Goal: Navigation & Orientation: Find specific page/section

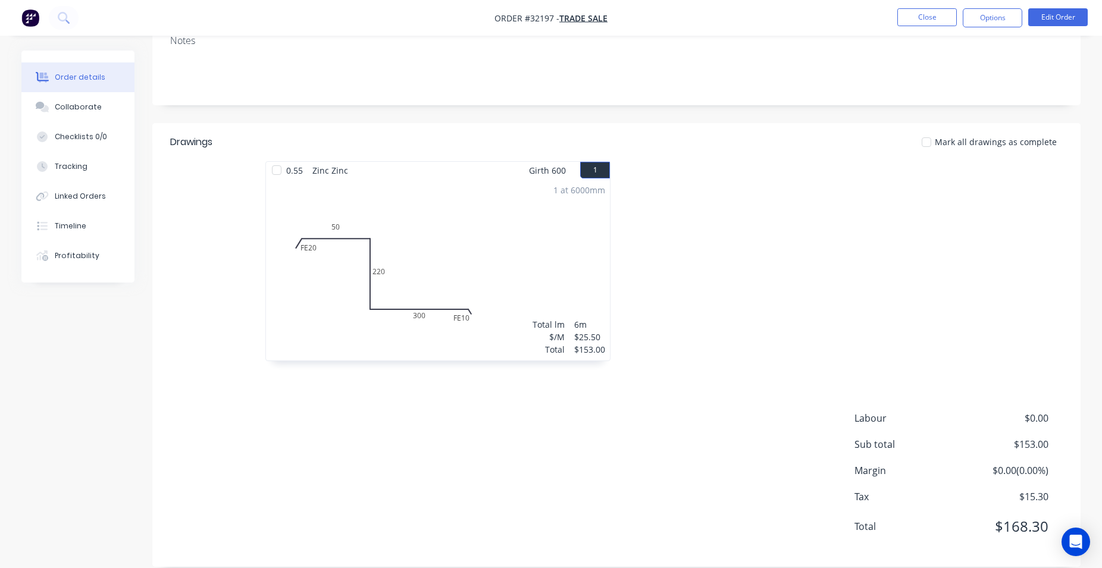
scroll to position [224, 0]
click at [917, 17] on button "Close" at bounding box center [926, 17] width 59 height 18
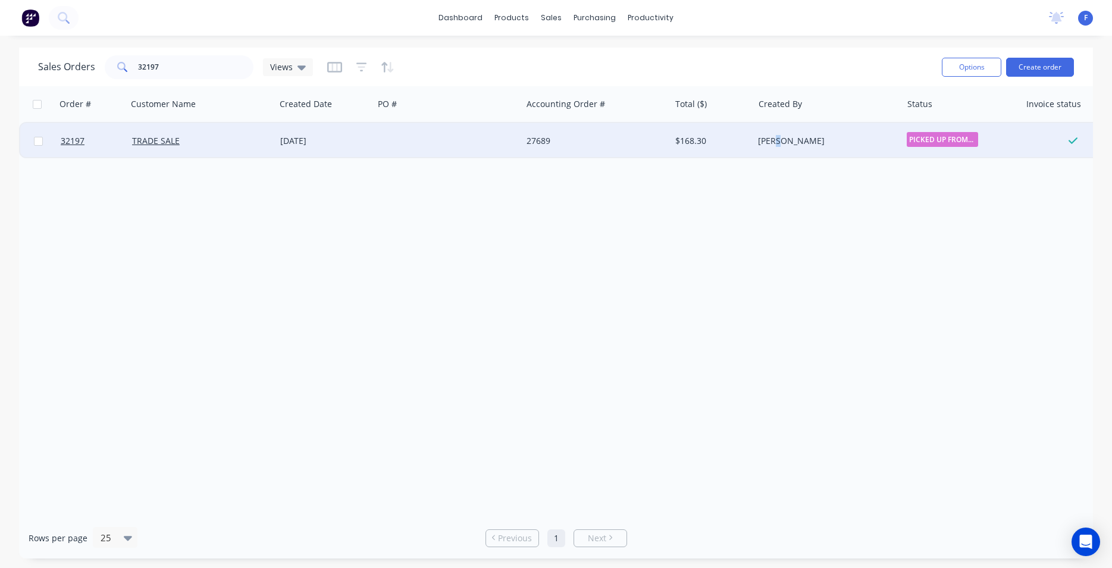
click at [781, 151] on div "[PERSON_NAME]" at bounding box center [827, 141] width 148 height 36
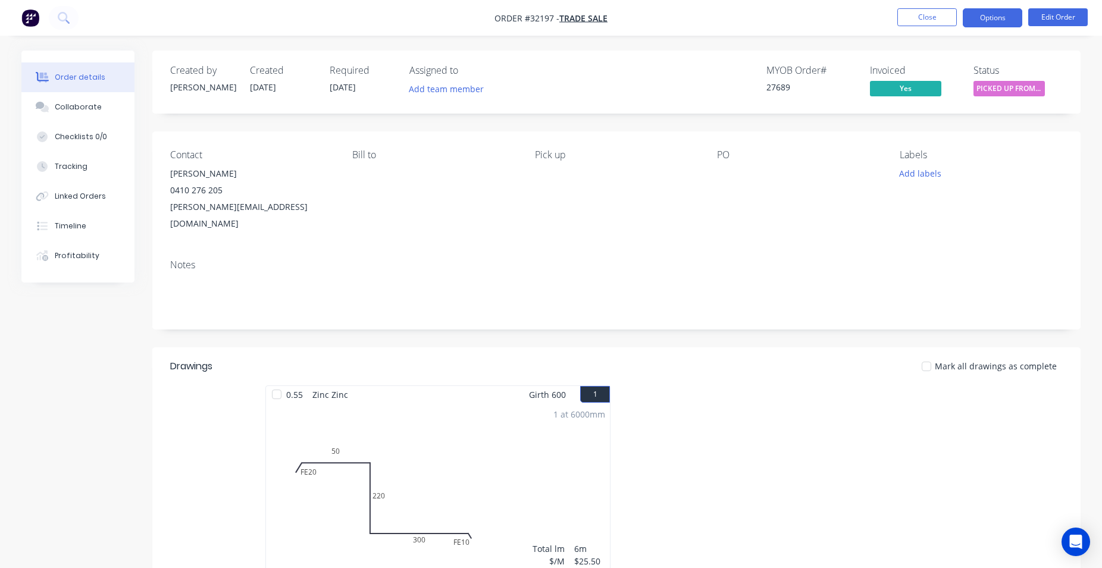
click at [1004, 17] on button "Options" at bounding box center [992, 17] width 59 height 19
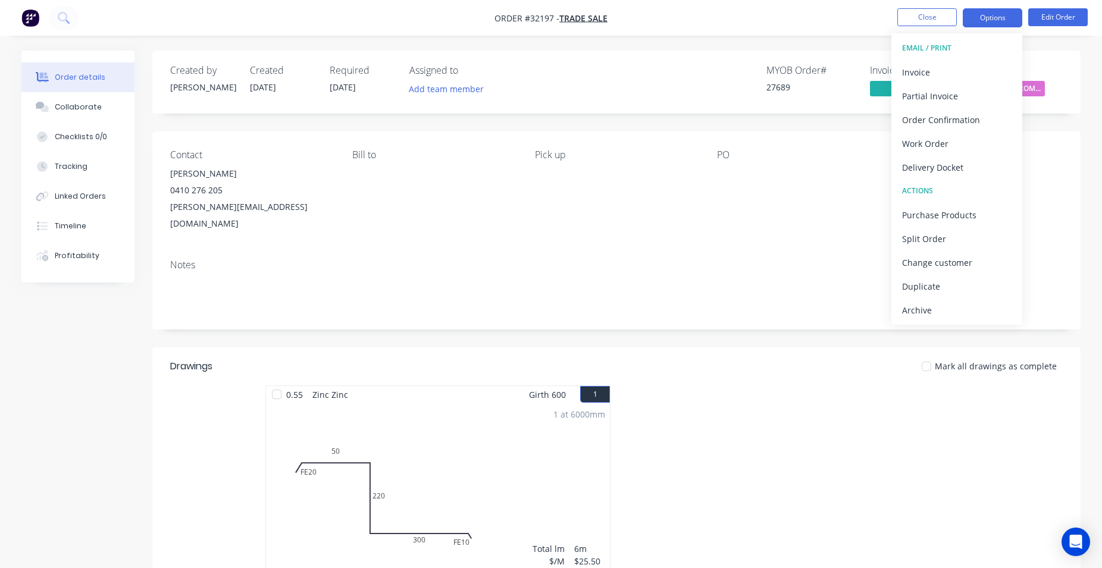
click at [985, 20] on button "Options" at bounding box center [992, 17] width 59 height 19
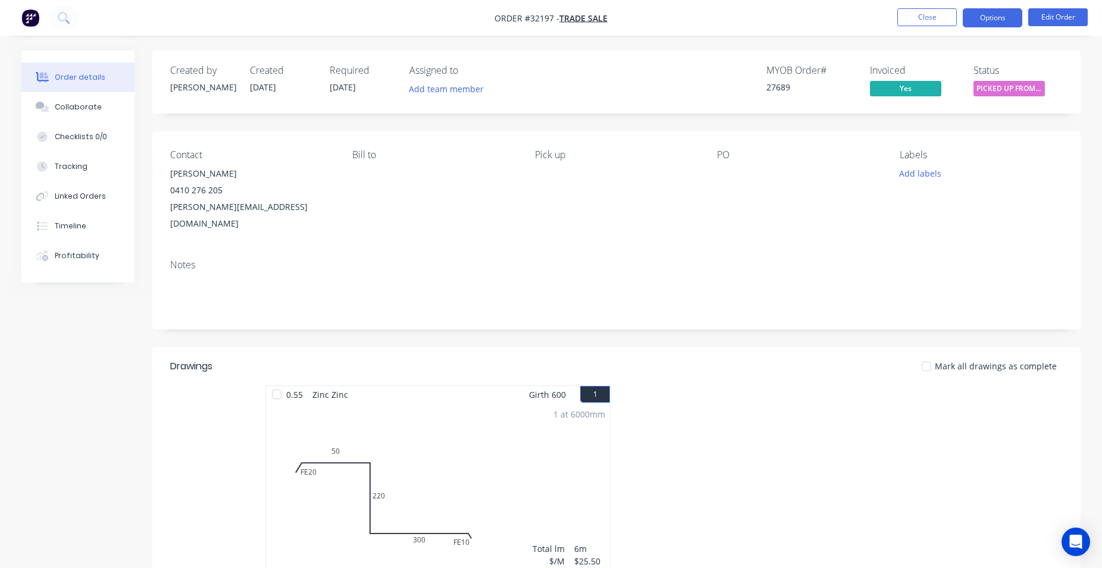
click at [988, 21] on button "Options" at bounding box center [992, 17] width 59 height 19
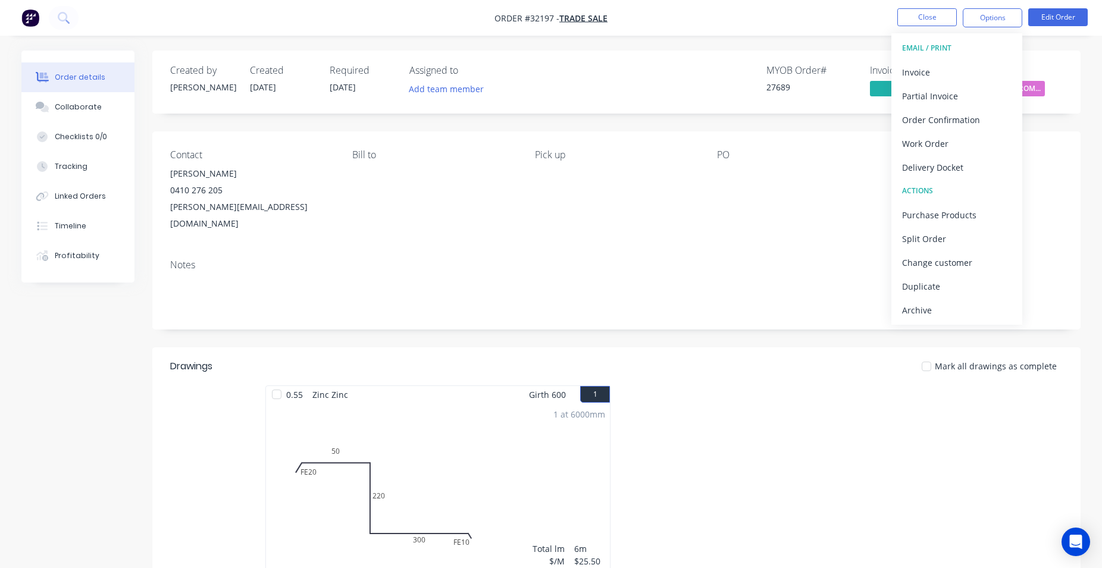
click at [785, 19] on nav "Order #32197 - TRADE SALE Close Options EMAIL / PRINT Invoice Partial Invoice O…" at bounding box center [551, 18] width 1102 height 36
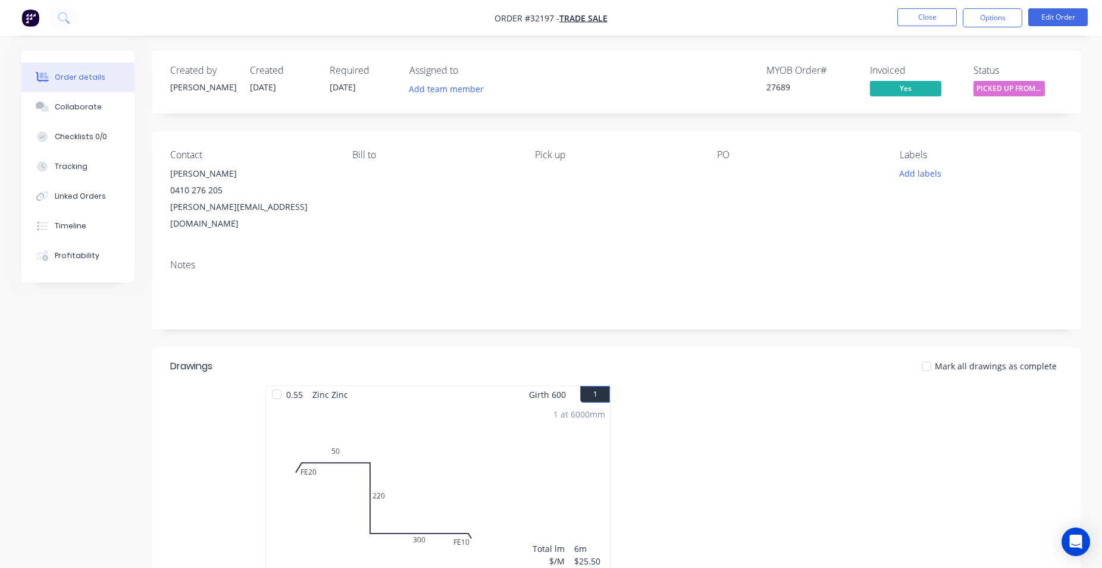
click at [23, 16] on img "button" at bounding box center [30, 18] width 18 height 18
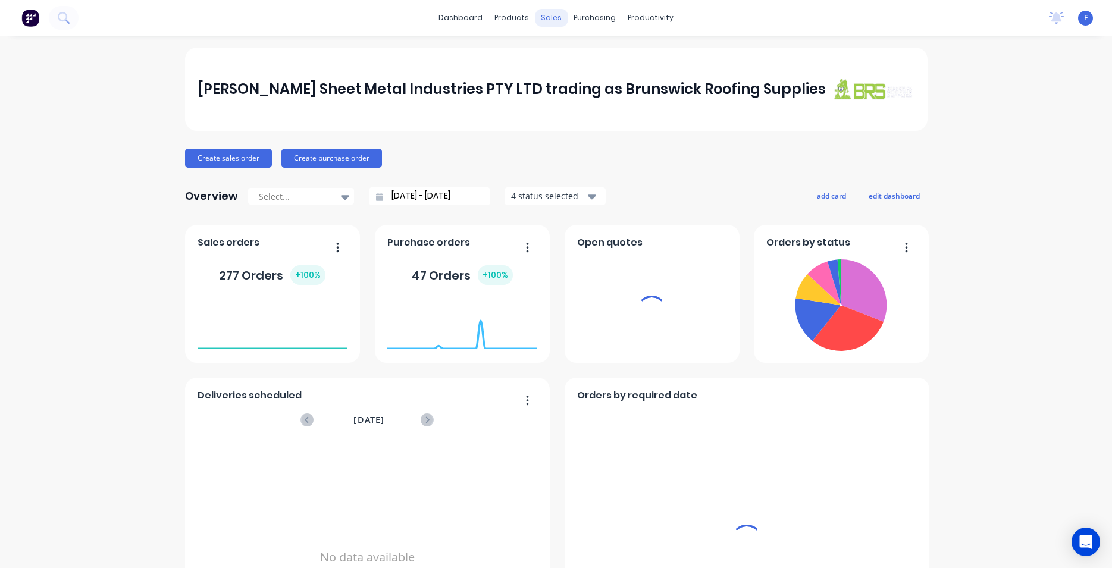
click at [540, 19] on div "sales" at bounding box center [551, 18] width 33 height 18
click at [544, 19] on div "sales" at bounding box center [551, 18] width 33 height 18
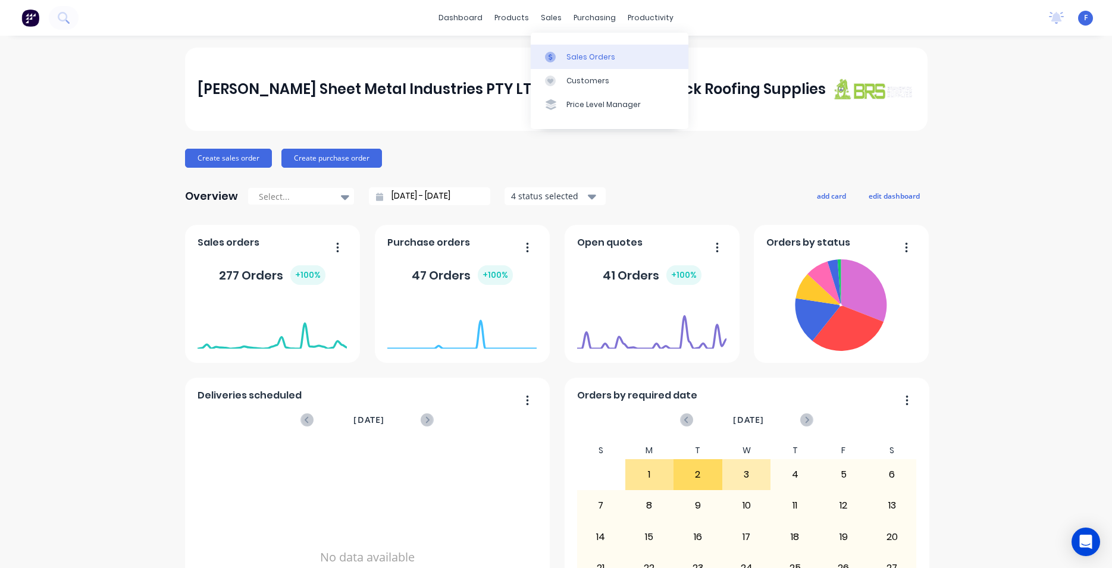
click at [576, 57] on div "Sales Orders" at bounding box center [590, 57] width 49 height 11
